Goal: Download file/media

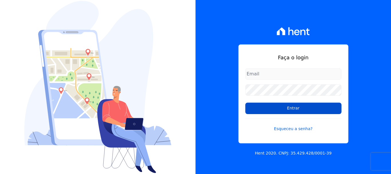
type input "[PERSON_NAME][EMAIL_ADDRESS][PERSON_NAME][DOMAIN_NAME]"
click at [283, 107] on input "Entrar" at bounding box center [293, 108] width 96 height 11
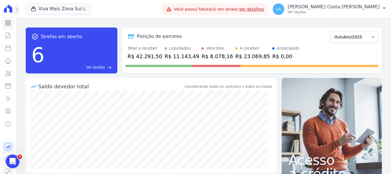
click at [15, 11] on button at bounding box center [16, 9] width 6 height 6
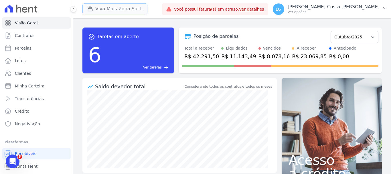
click at [133, 9] on button "Viva Mais Zona Sul L" at bounding box center [114, 8] width 65 height 11
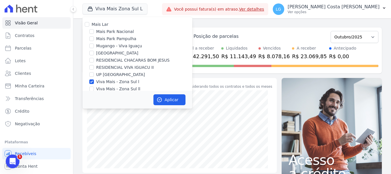
click at [96, 23] on label "Mais Lar" at bounding box center [100, 24] width 17 height 5
click at [89, 23] on input "Mais Lar" at bounding box center [87, 24] width 5 height 5
checkbox input "true"
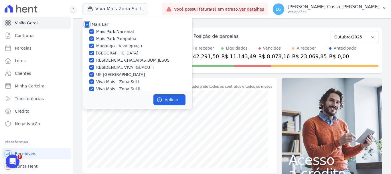
checkbox input "true"
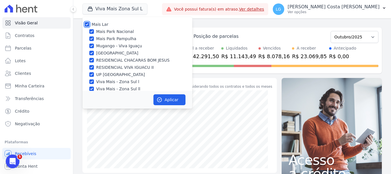
checkbox input "true"
click at [176, 101] on button "Aplicar" at bounding box center [170, 99] width 32 height 11
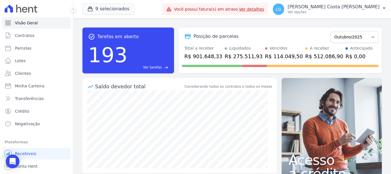
click at [333, 8] on p "[PERSON_NAME] Costa [PERSON_NAME]" at bounding box center [334, 7] width 92 height 6
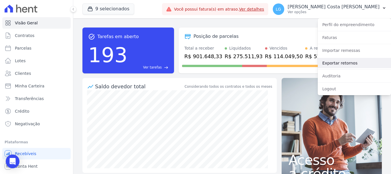
click at [340, 67] on link "Exportar retornos" at bounding box center [354, 63] width 73 height 10
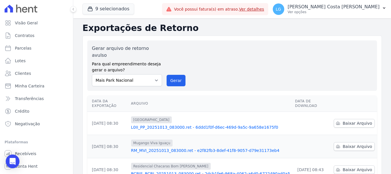
scroll to position [57, 0]
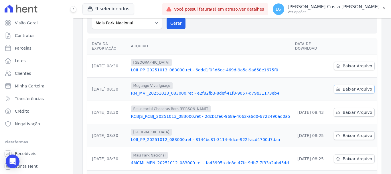
click at [345, 86] on span "Baixar Arquivo" at bounding box center [358, 89] width 30 height 6
click at [357, 63] on span "Baixar Arquivo" at bounding box center [358, 66] width 30 height 6
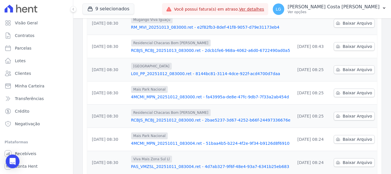
scroll to position [172, 0]
